Goal: Information Seeking & Learning: Learn about a topic

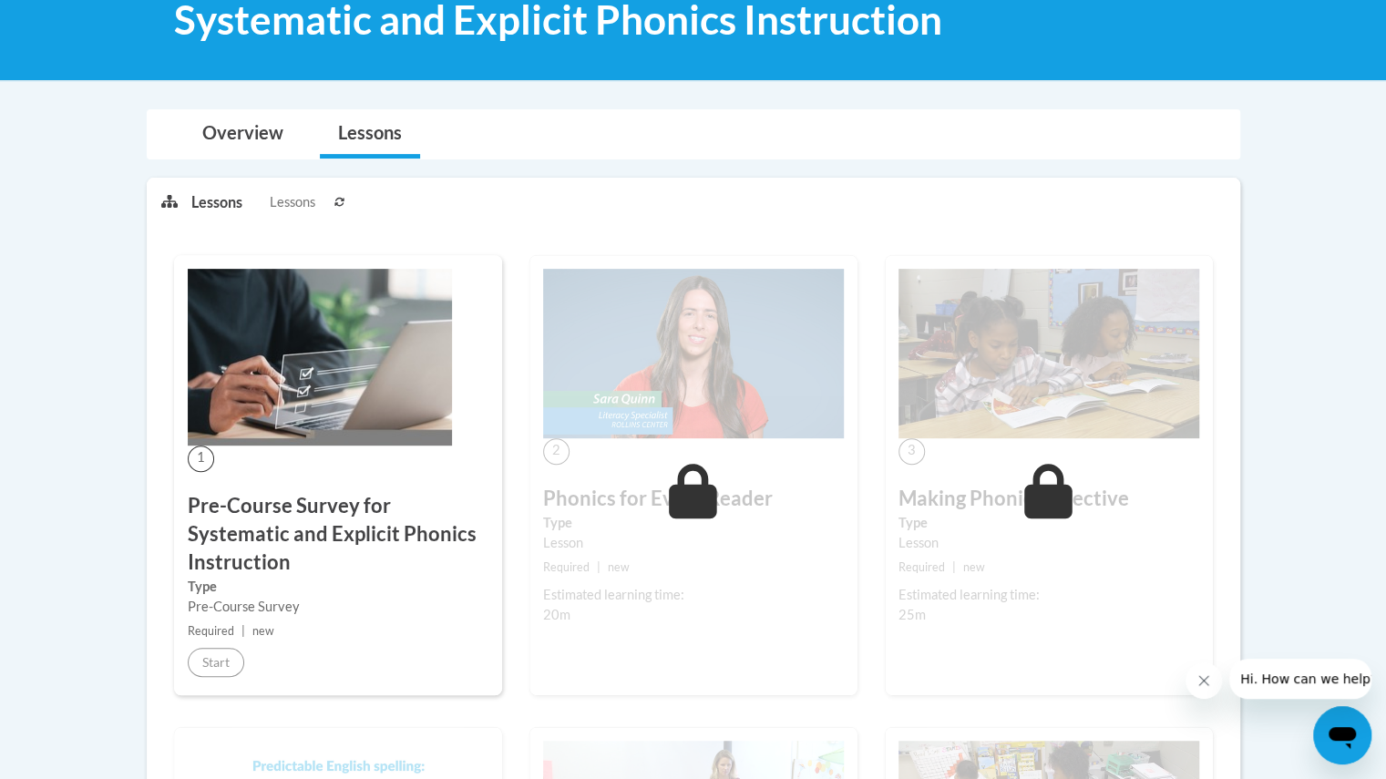
scroll to position [285, 0]
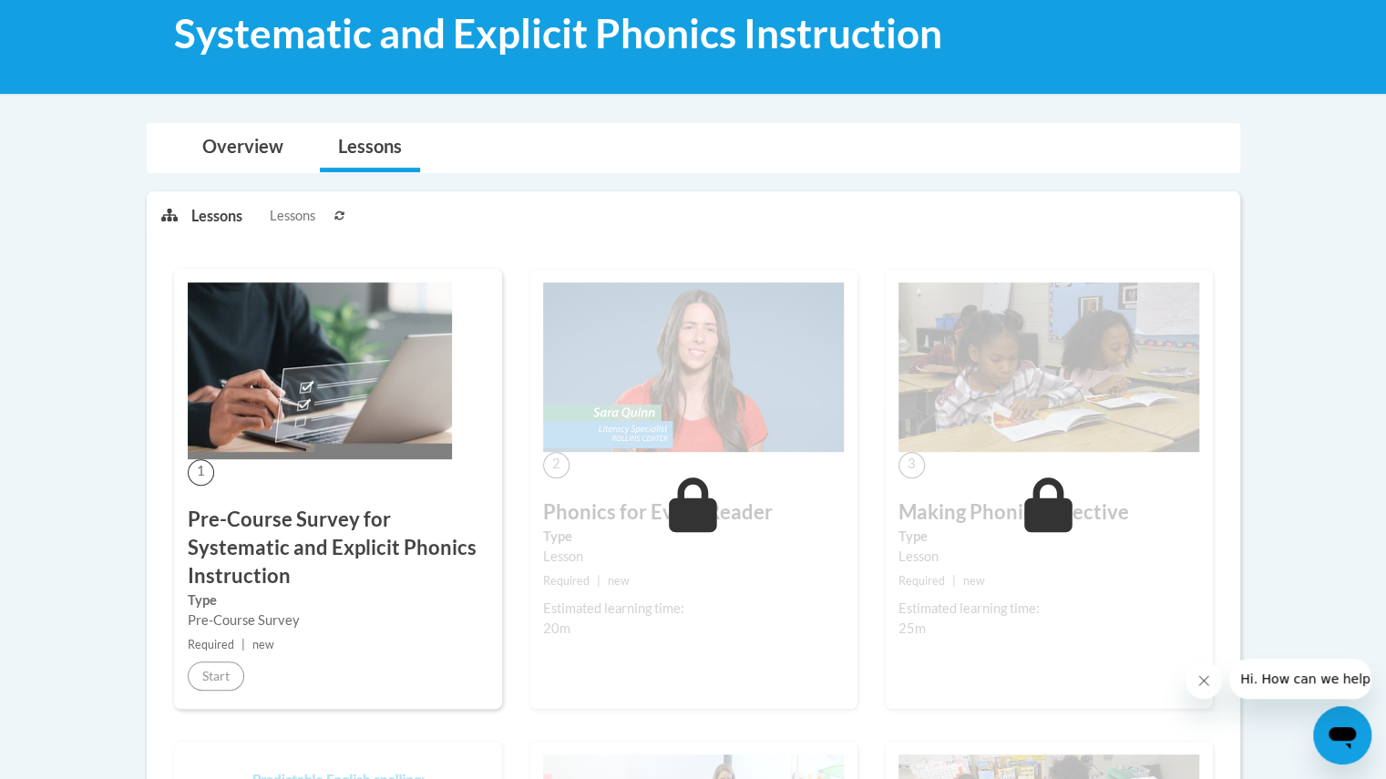
click at [301, 526] on h3 "Pre-Course Survey for Systematic and Explicit Phonics Instruction" at bounding box center [338, 548] width 301 height 84
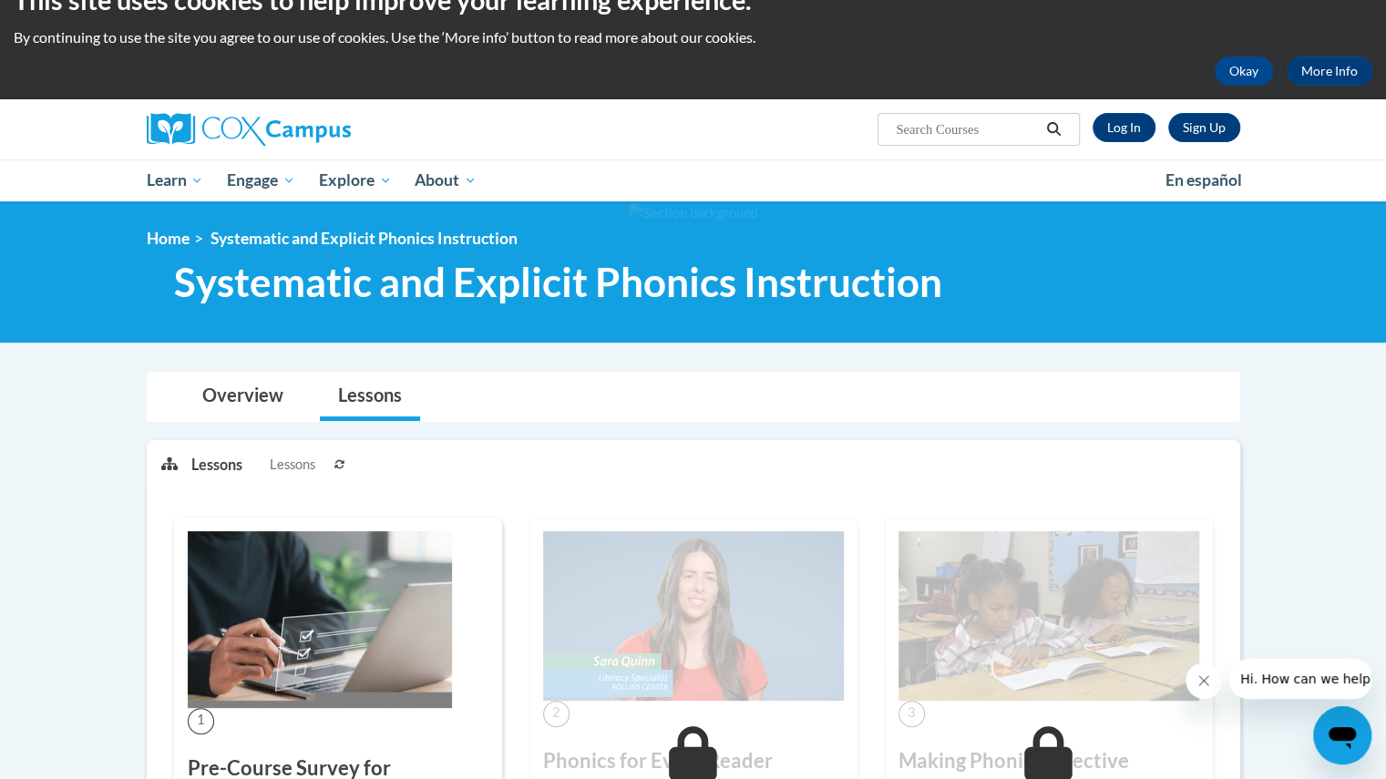
scroll to position [0, 0]
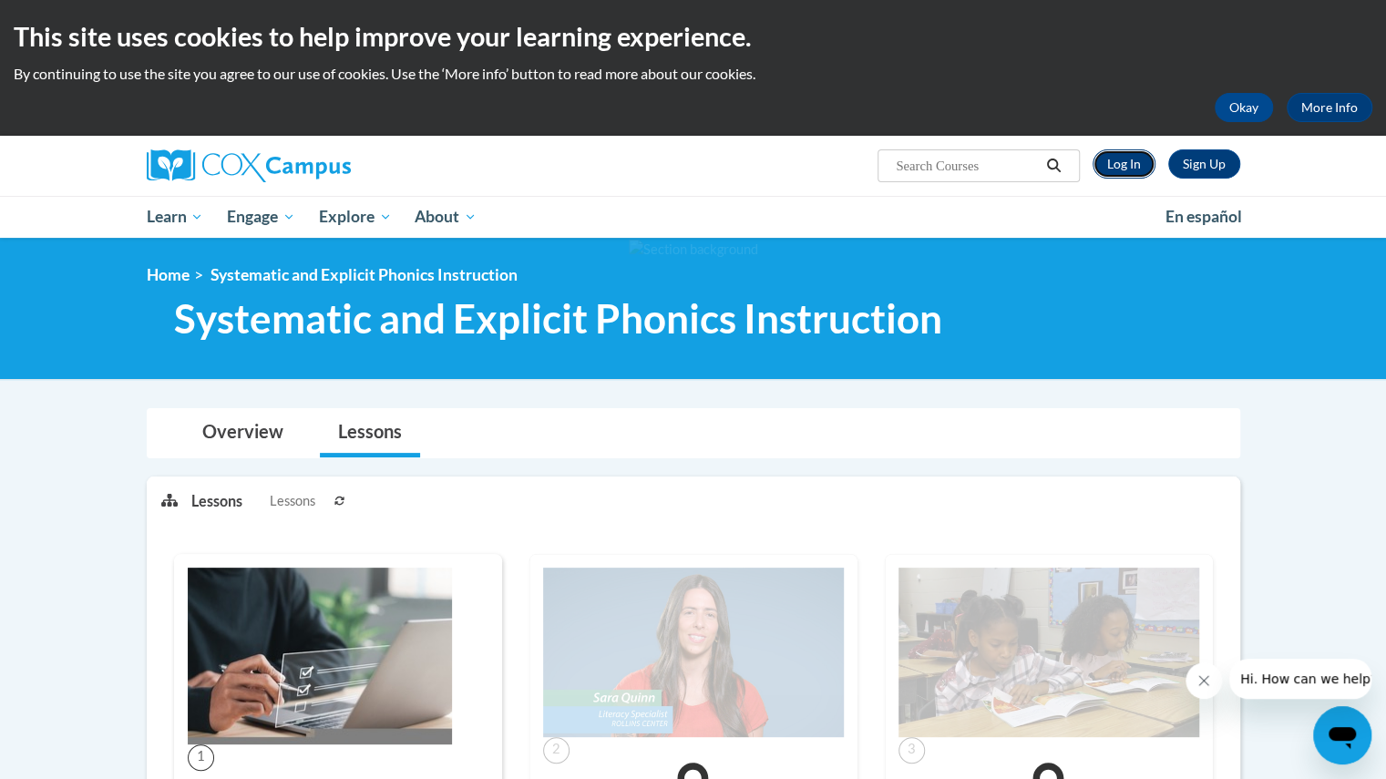
click at [1123, 168] on link "Log In" at bounding box center [1124, 163] width 63 height 29
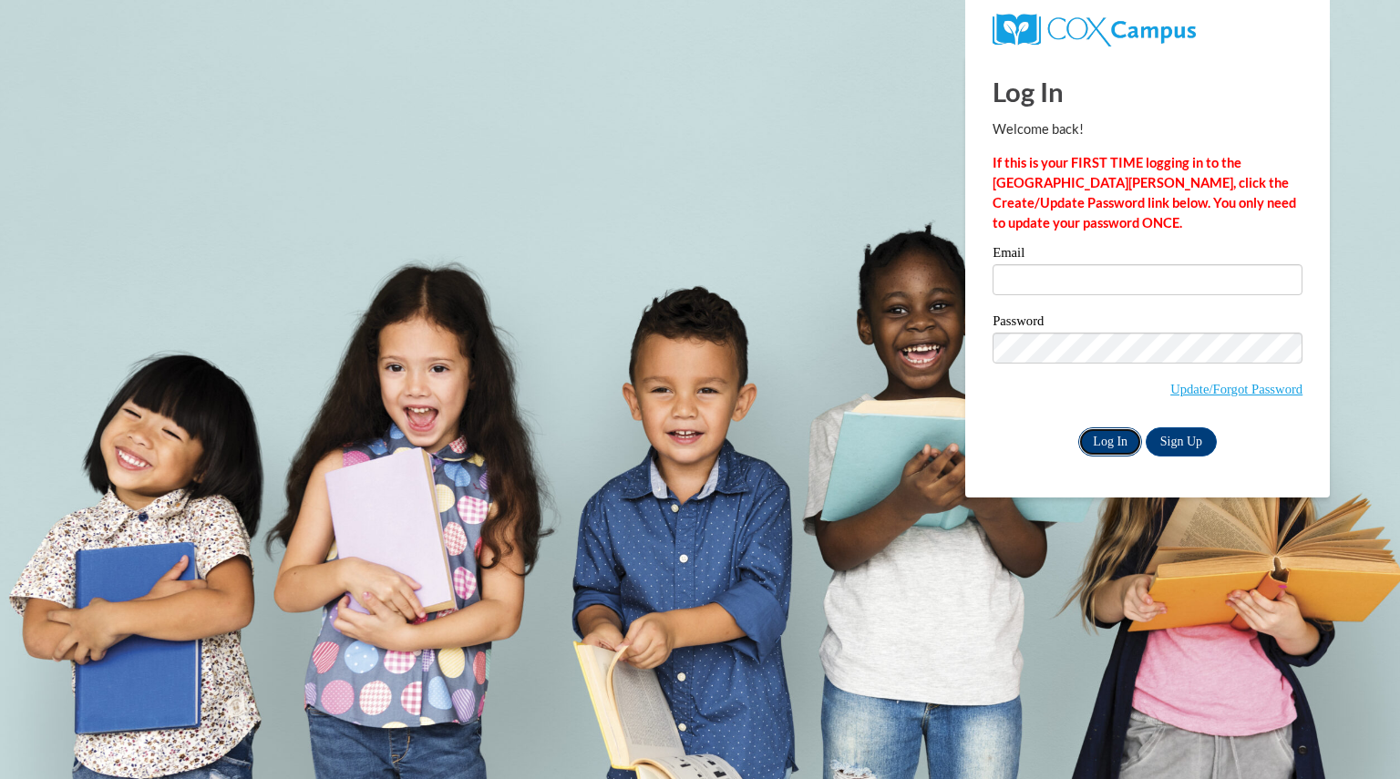
click at [1106, 440] on input "Log In" at bounding box center [1110, 441] width 64 height 29
click at [1034, 273] on input "Email" at bounding box center [1148, 279] width 310 height 31
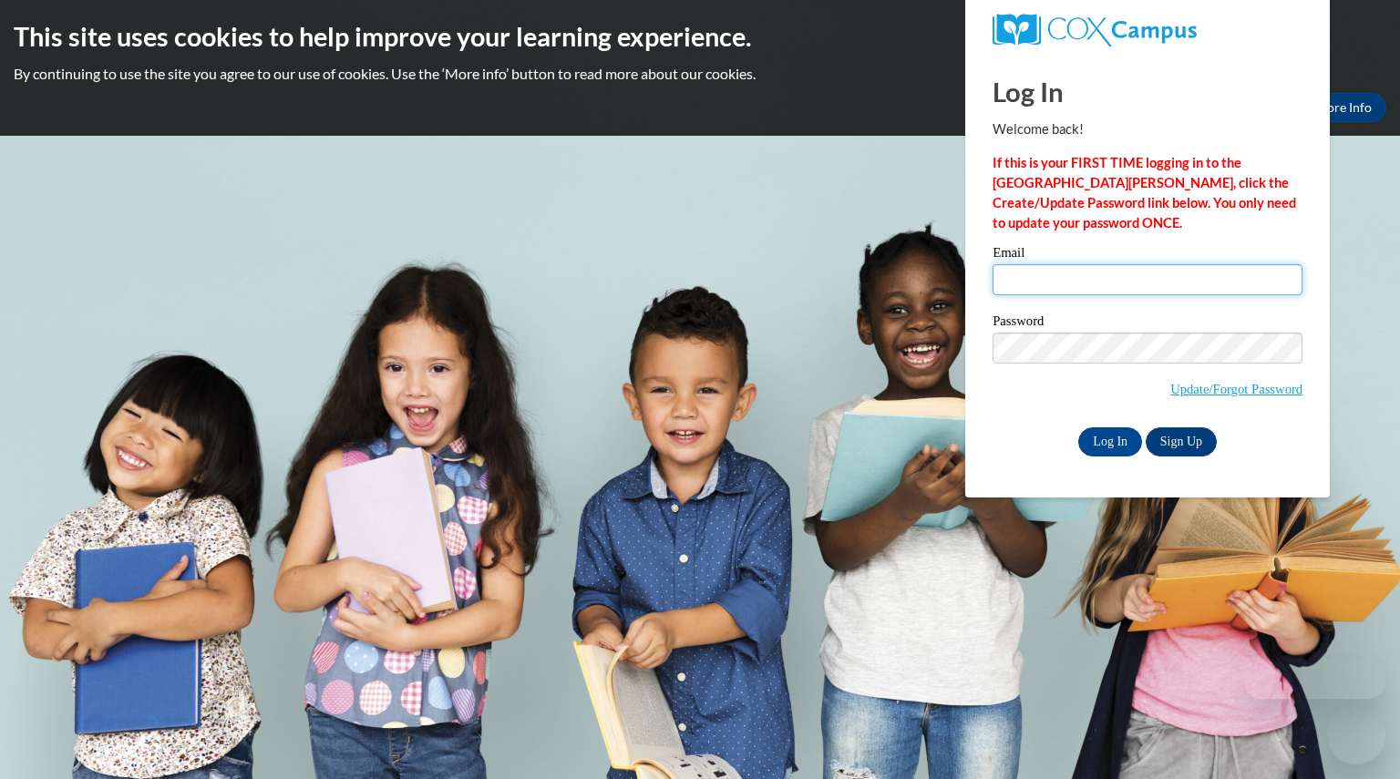
type input "messeremily@aasd.k12.wi.us"
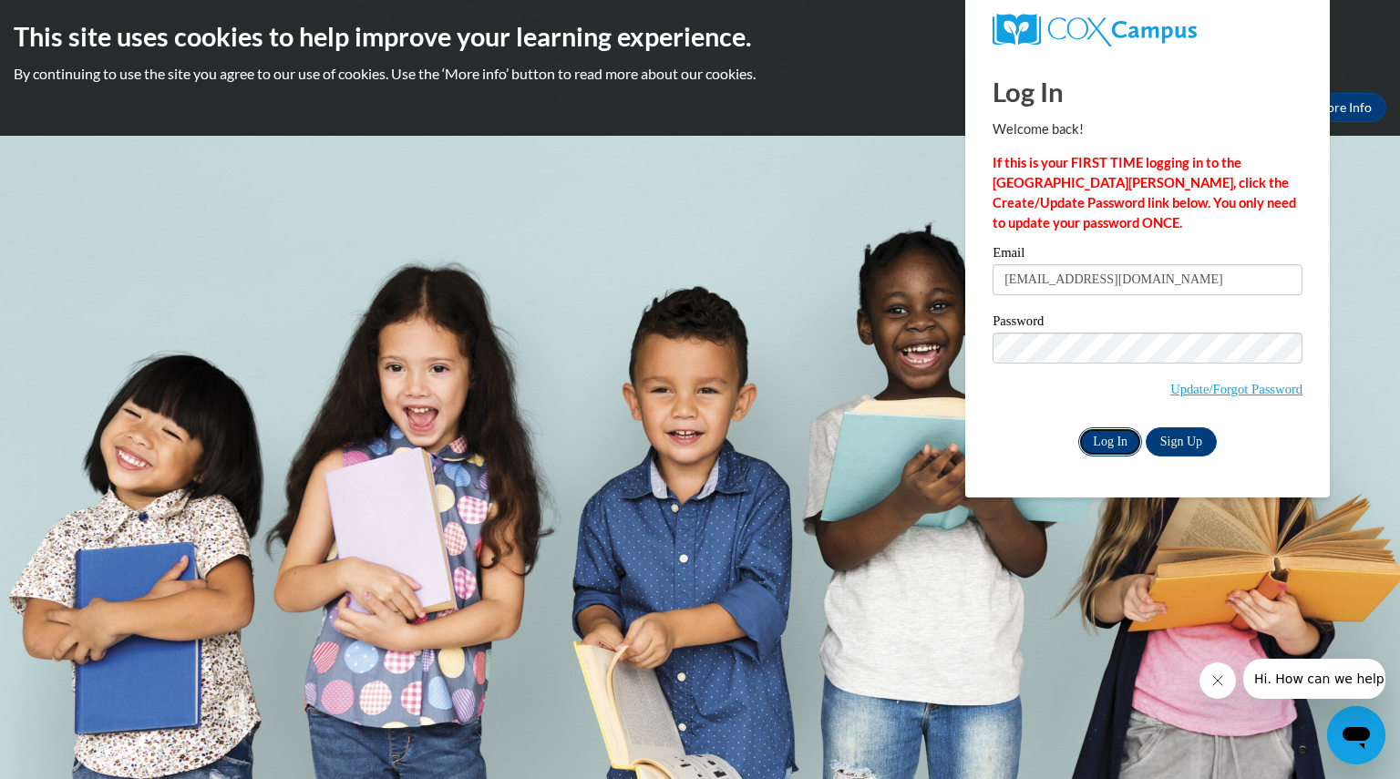
click at [1103, 437] on input "Log In" at bounding box center [1110, 441] width 64 height 29
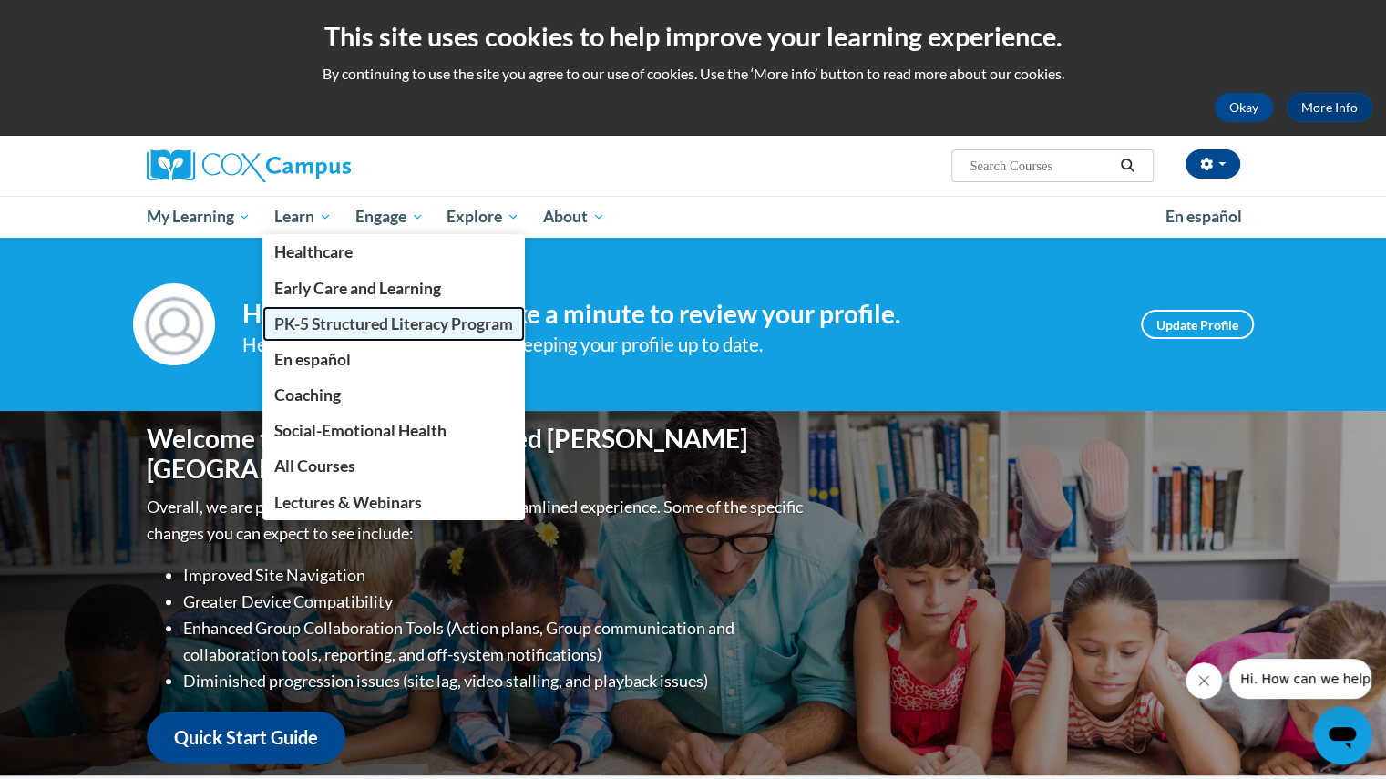
click at [332, 333] on link "PK-5 Structured Literacy Program" at bounding box center [393, 324] width 262 height 36
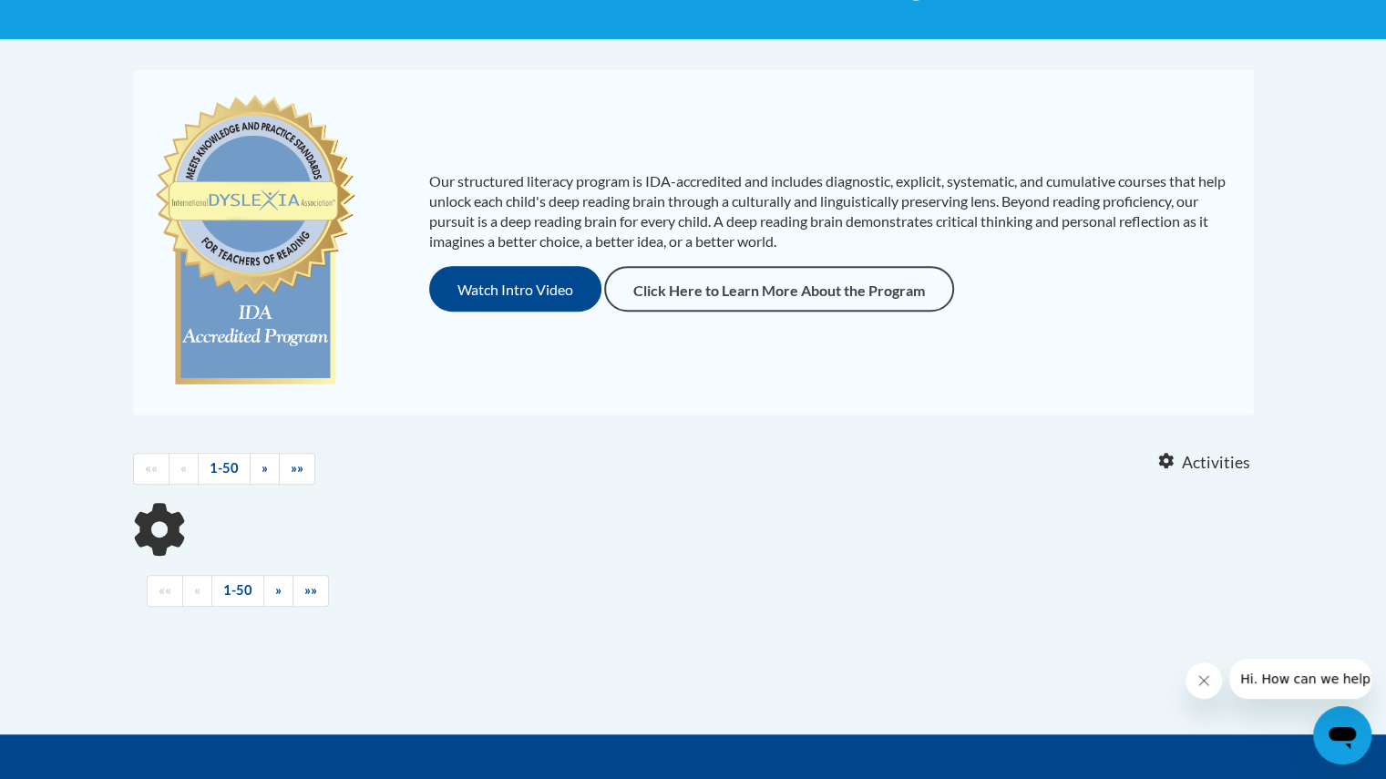
drag, startPoint x: 1393, startPoint y: 245, endPoint x: 1393, endPoint y: 429, distance: 184.1
click at [1385, 429] on html "This site uses cookies to help improve your learning experience. By continuing …" at bounding box center [693, 49] width 1386 height 779
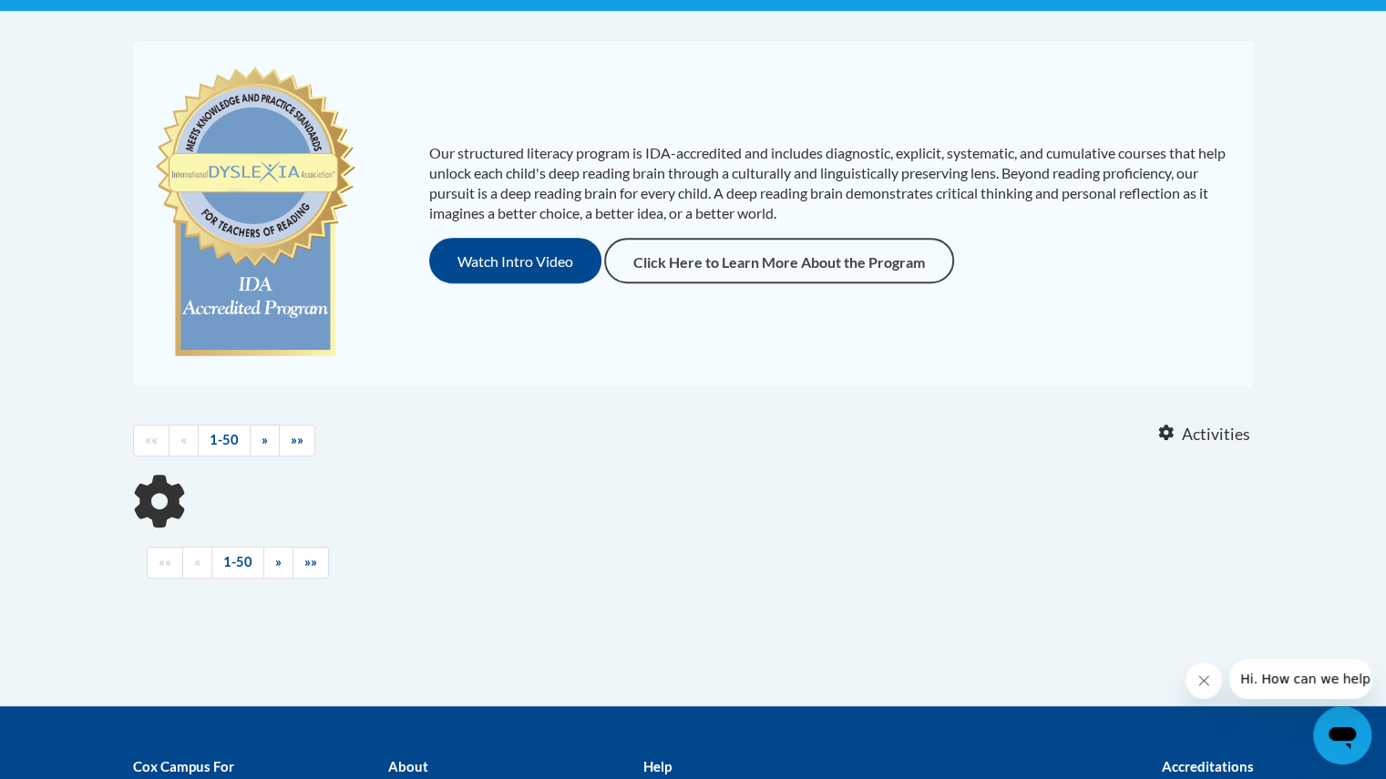
scroll to position [370, 0]
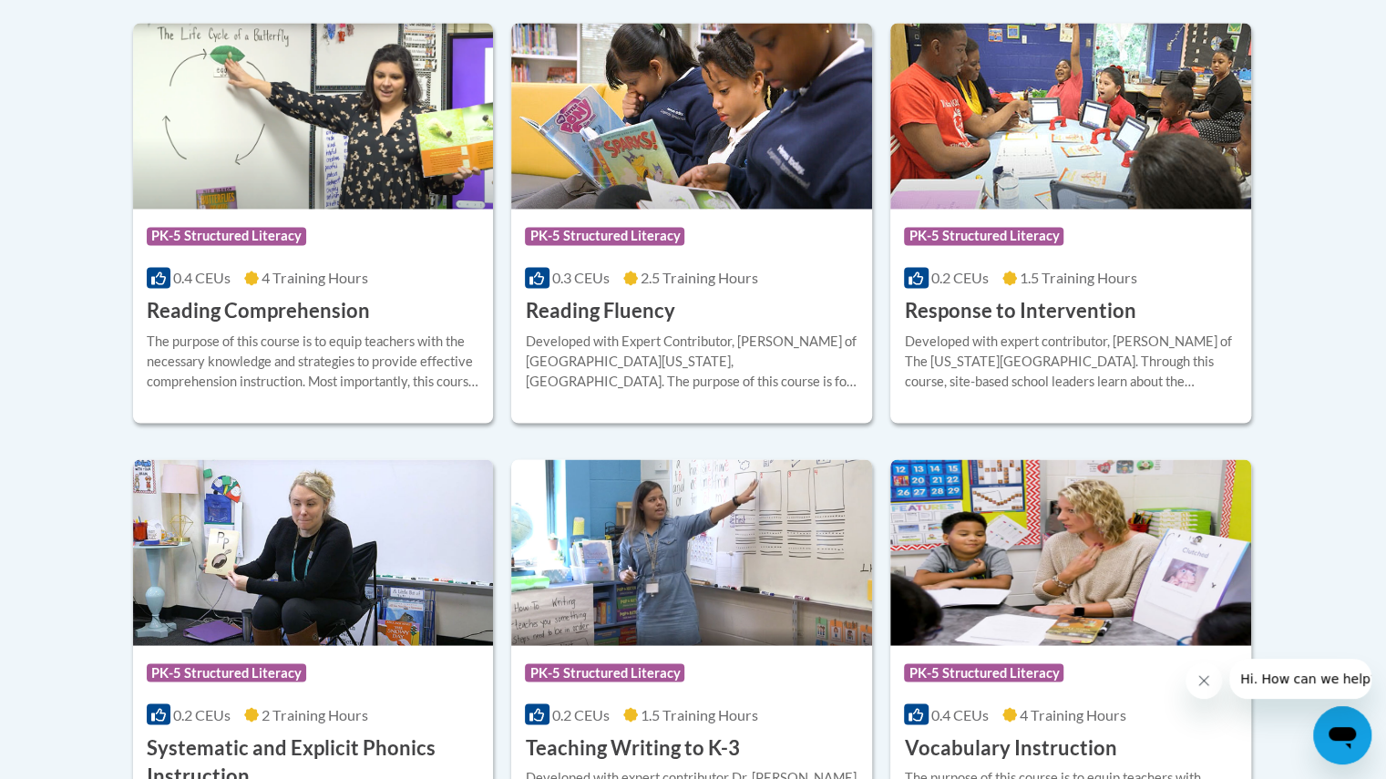
scroll to position [1769, 0]
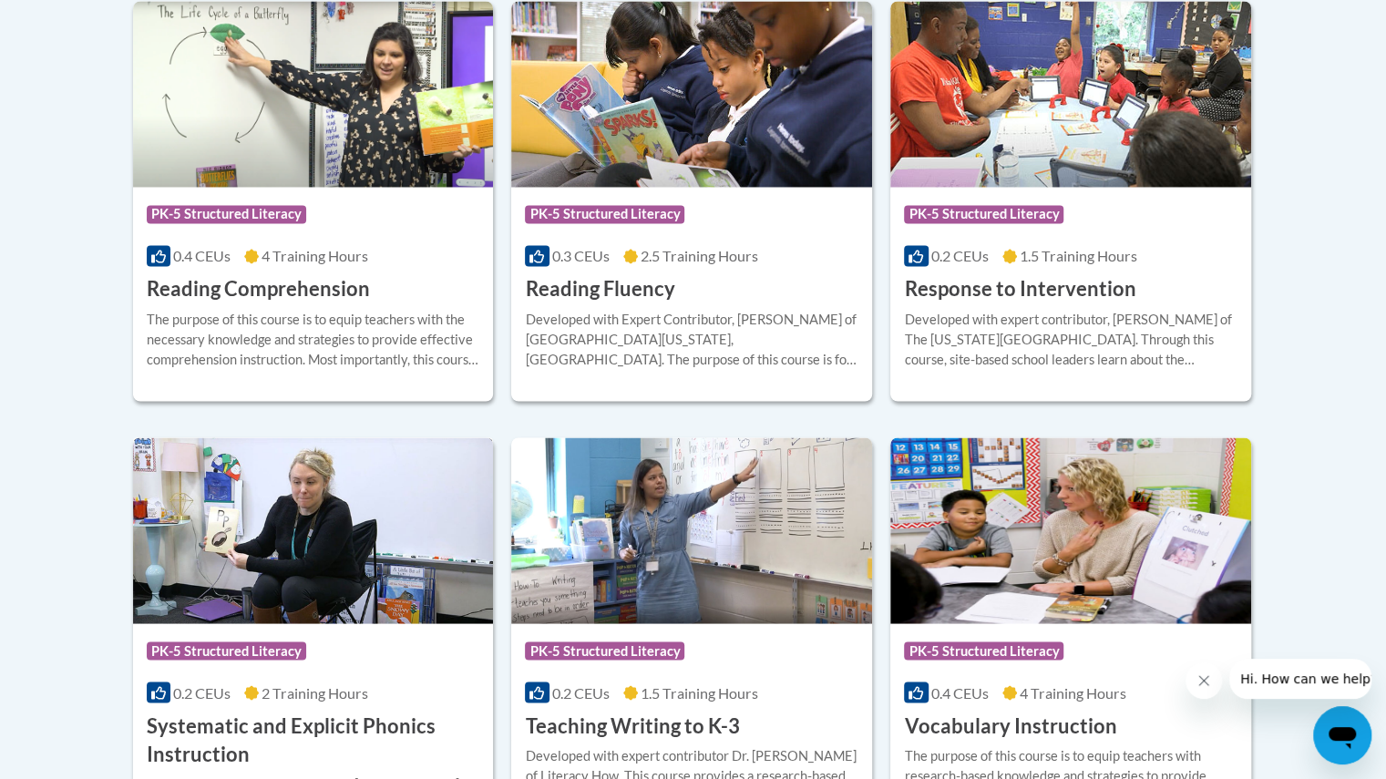
click at [309, 715] on h3 "Systematic and Explicit Phonics Instruction" at bounding box center [314, 740] width 334 height 57
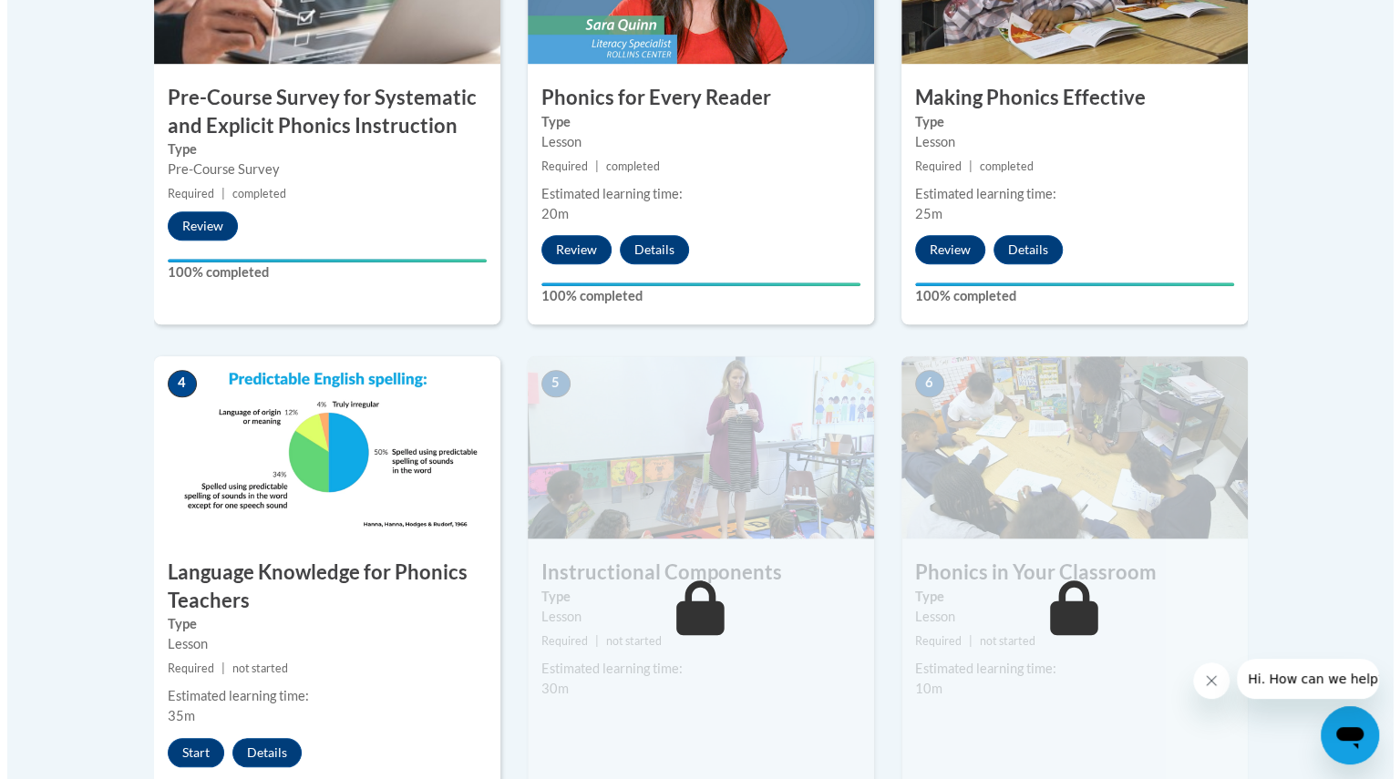
scroll to position [756, 0]
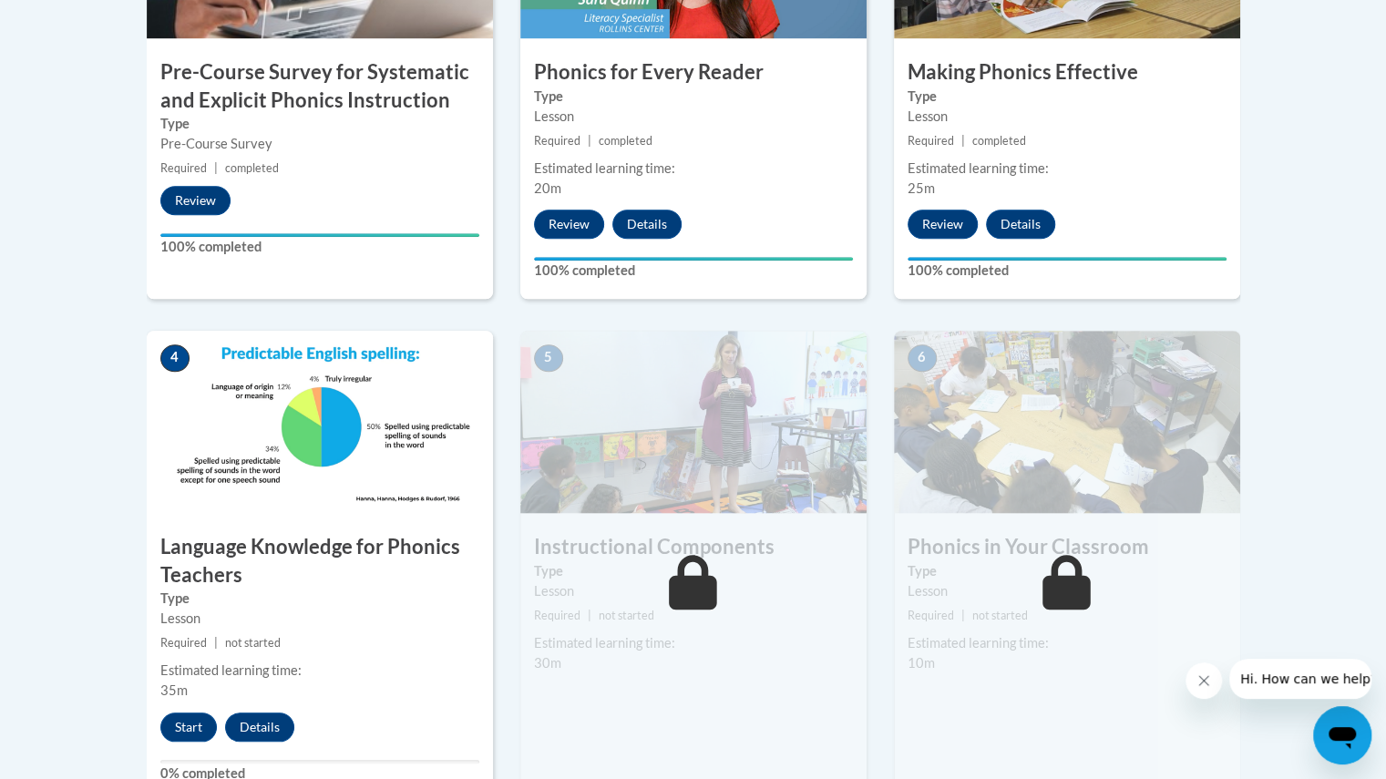
click at [195, 710] on div "4 Language Knowledge for Phonics Teachers Type Lesson Required | not started Es…" at bounding box center [320, 566] width 346 height 471
click at [188, 728] on button "Start" at bounding box center [188, 727] width 57 height 29
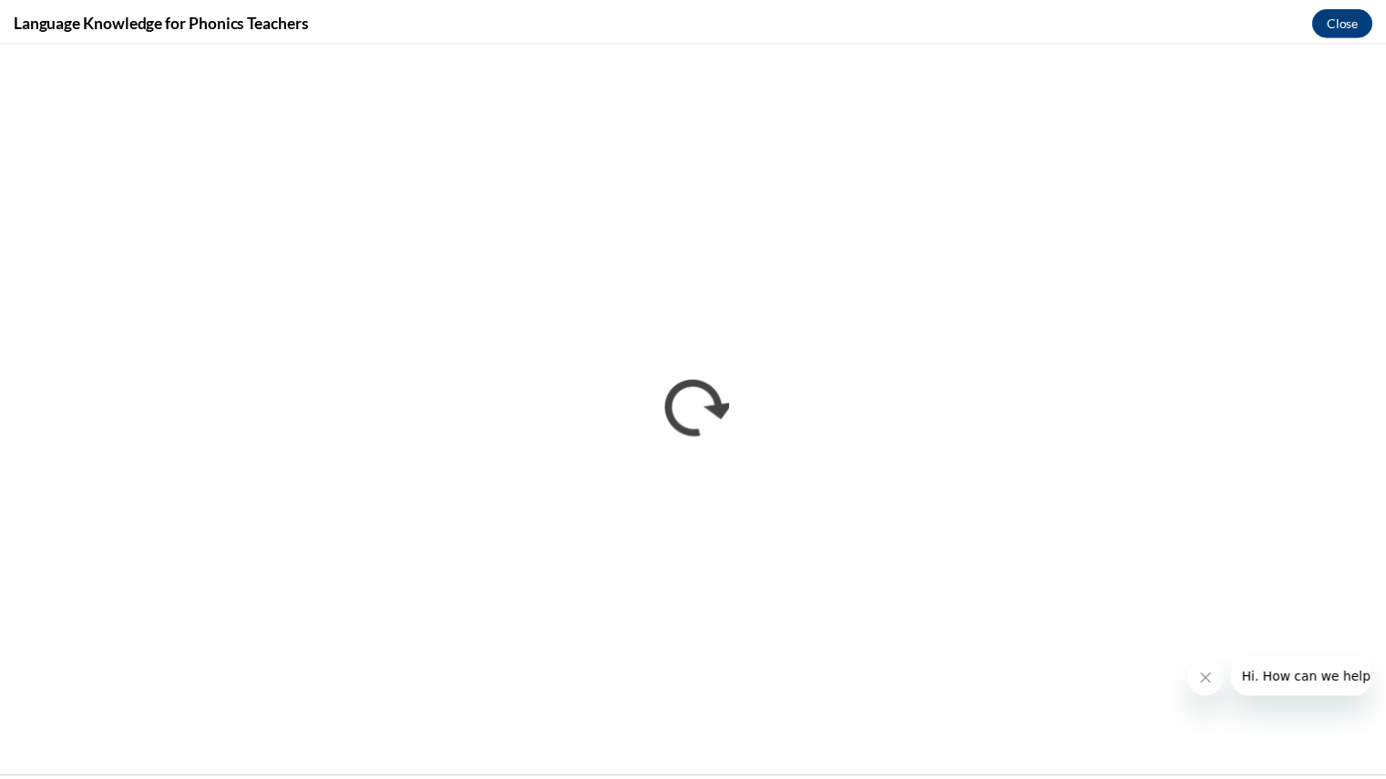
scroll to position [0, 0]
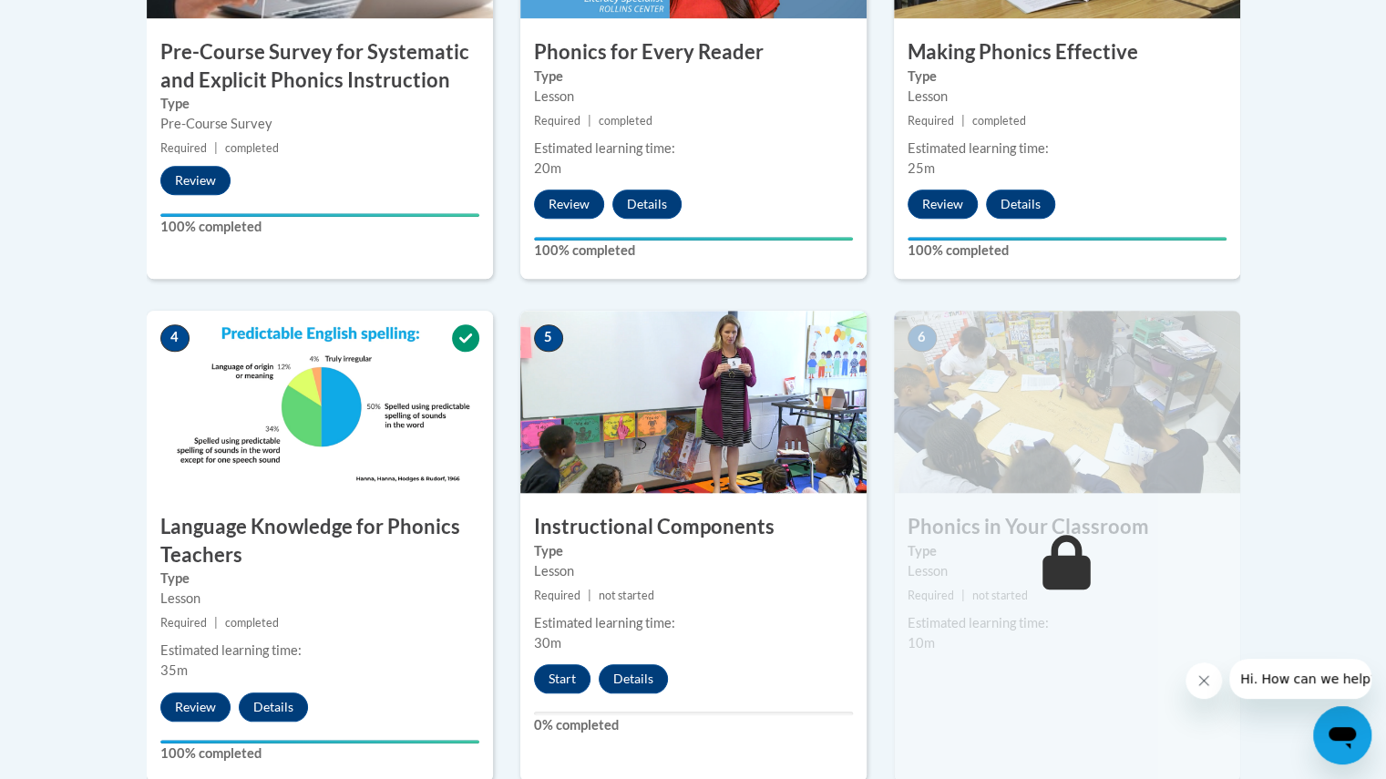
scroll to position [775, 0]
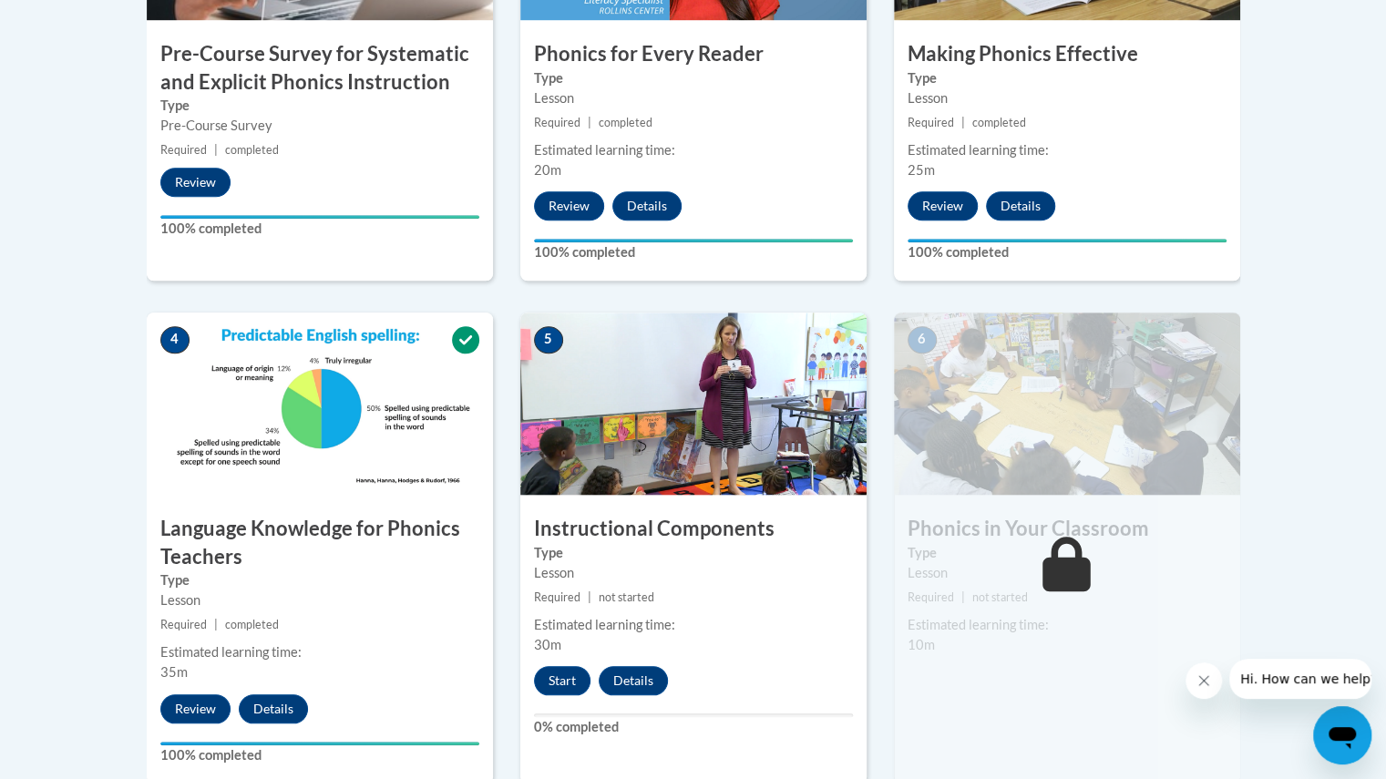
drag, startPoint x: 1389, startPoint y: 227, endPoint x: 1389, endPoint y: 461, distance: 234.2
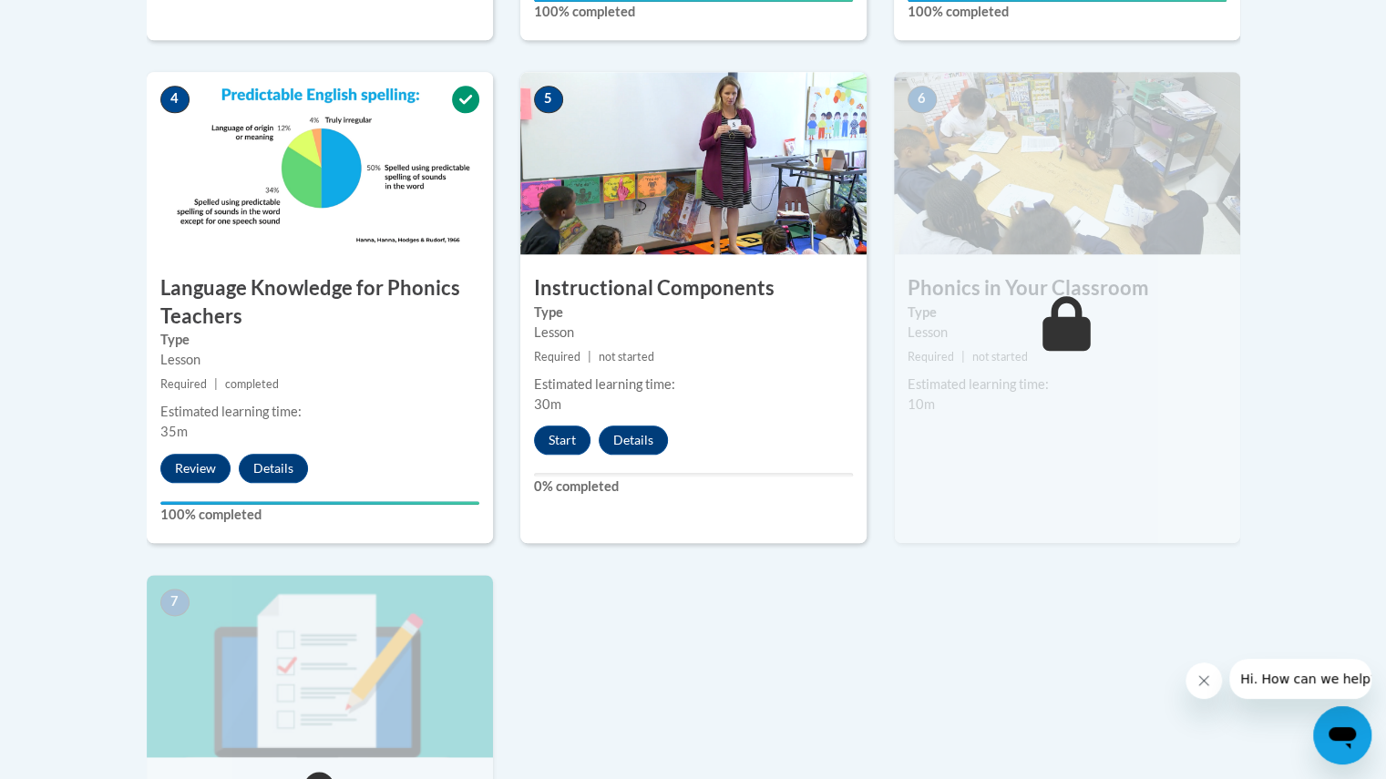
scroll to position [1017, 0]
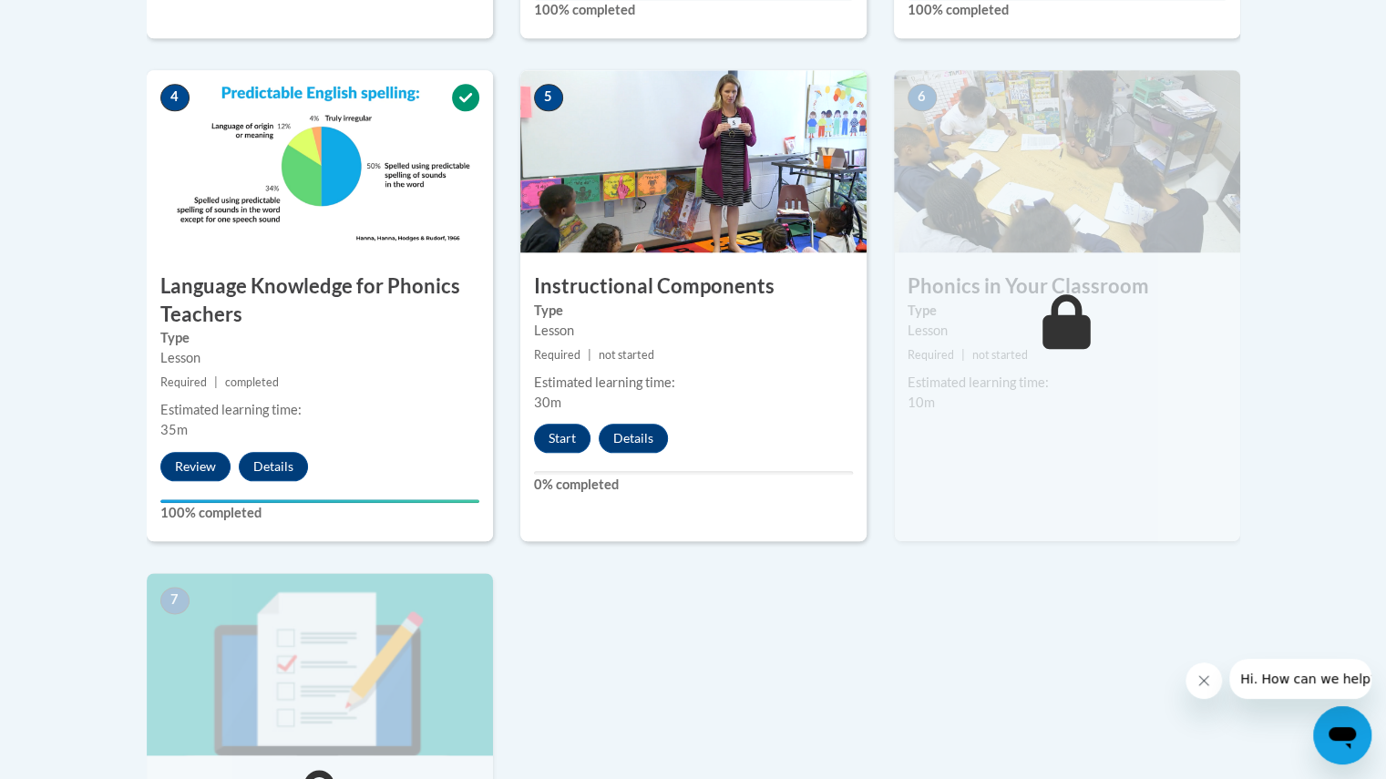
click at [687, 646] on div "1 Pre-Course Survey for Systematic and Explicit Phonics Instruction Type Pre-Co…" at bounding box center [693, 308] width 1121 height 1426
drag, startPoint x: 1384, startPoint y: 491, endPoint x: 1357, endPoint y: 283, distance: 210.4
click at [1357, 283] on body "This site uses cookies to help improve your learning experience. By continuing …" at bounding box center [693, 220] width 1386 height 2474
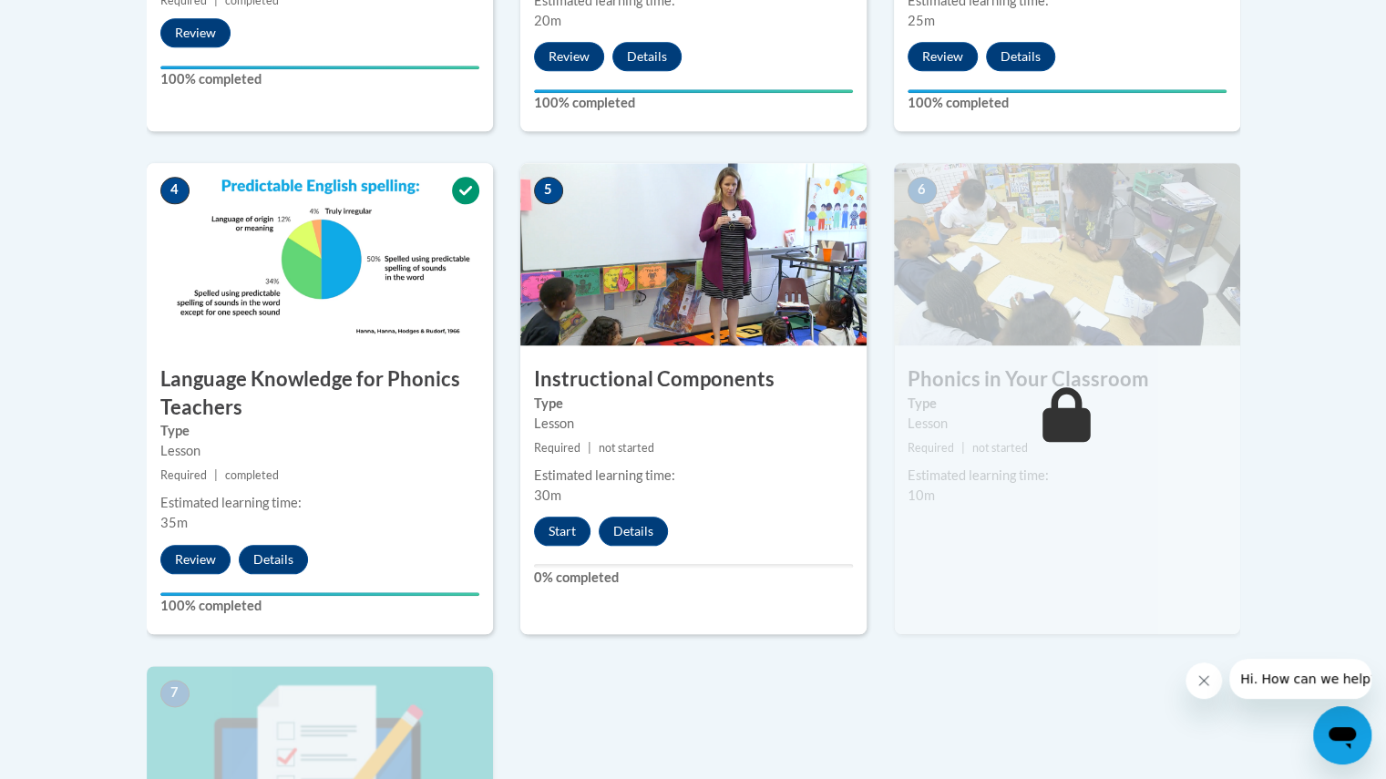
scroll to position [900, 0]
